Goal: Information Seeking & Learning: Learn about a topic

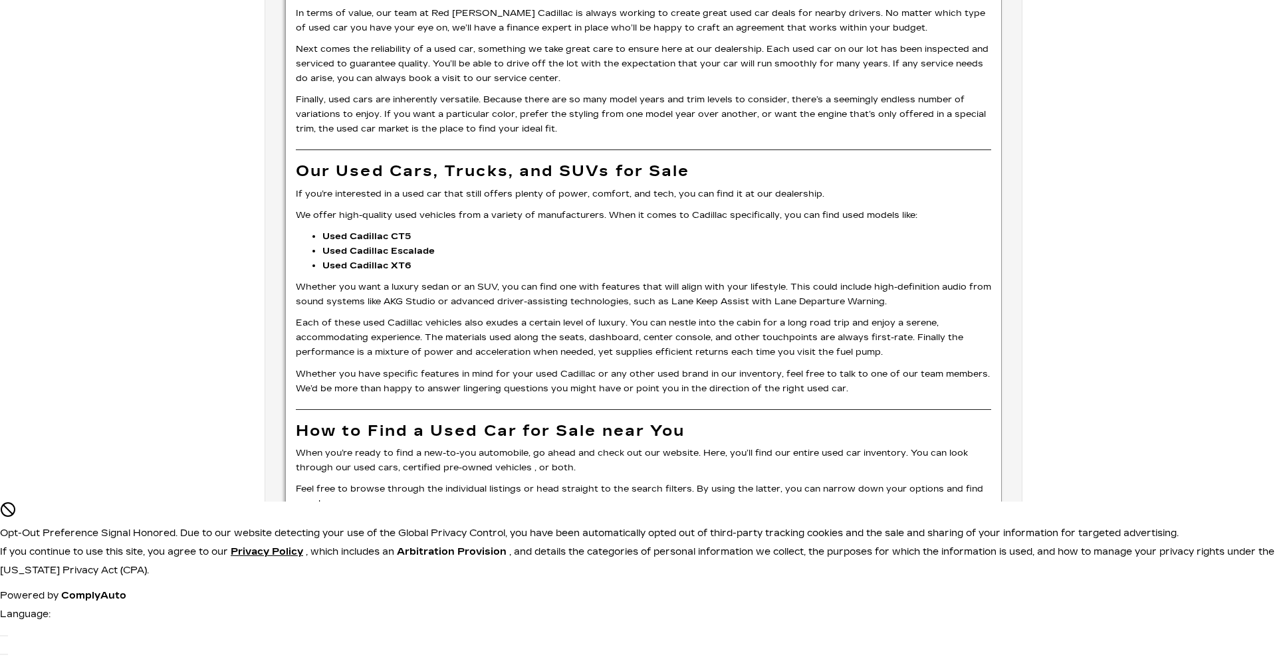
scroll to position [3641, 0]
